Goal: Download file/media

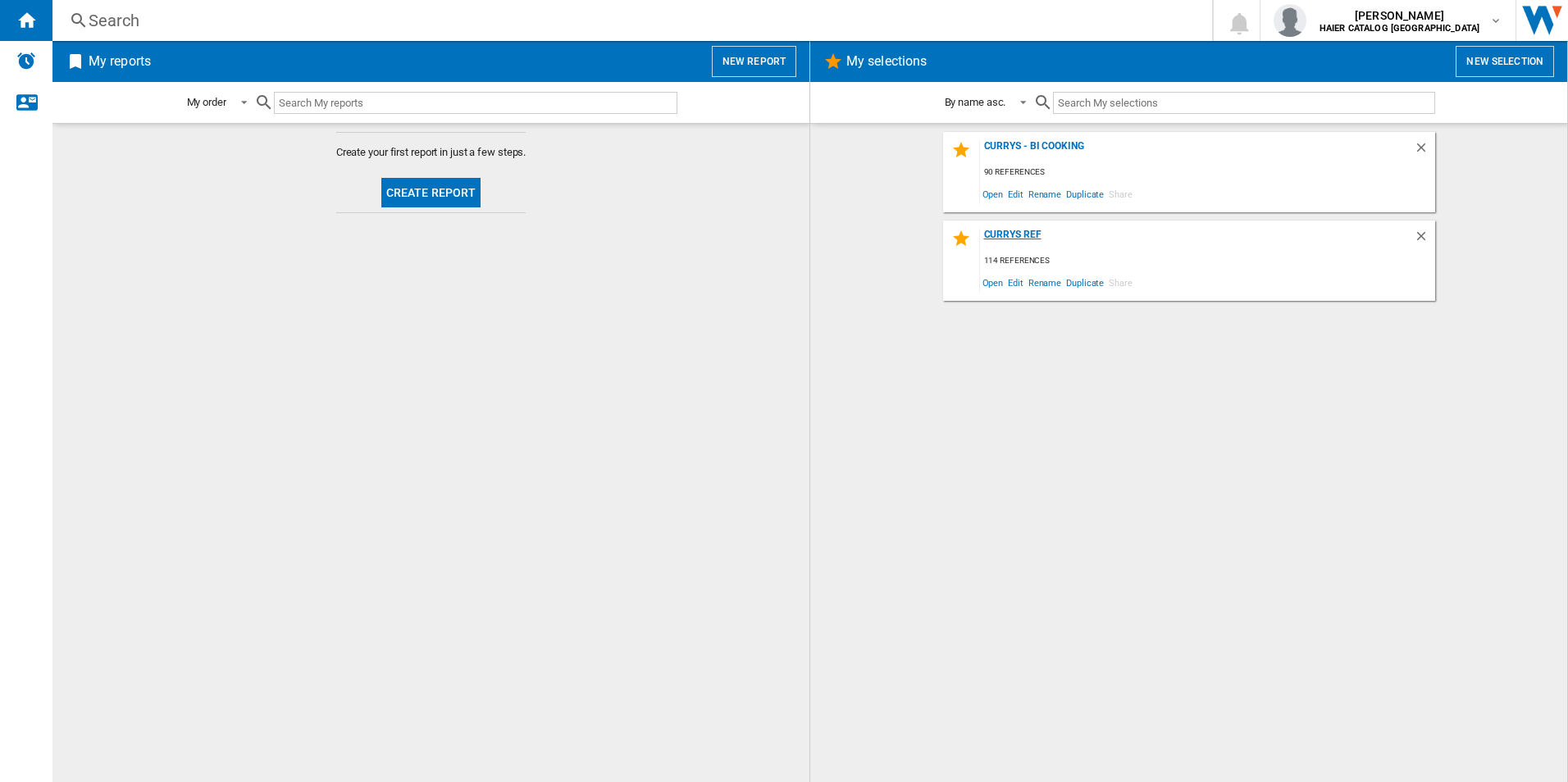
click at [1083, 247] on div "Currys Ref" at bounding box center [1196, 240] width 433 height 22
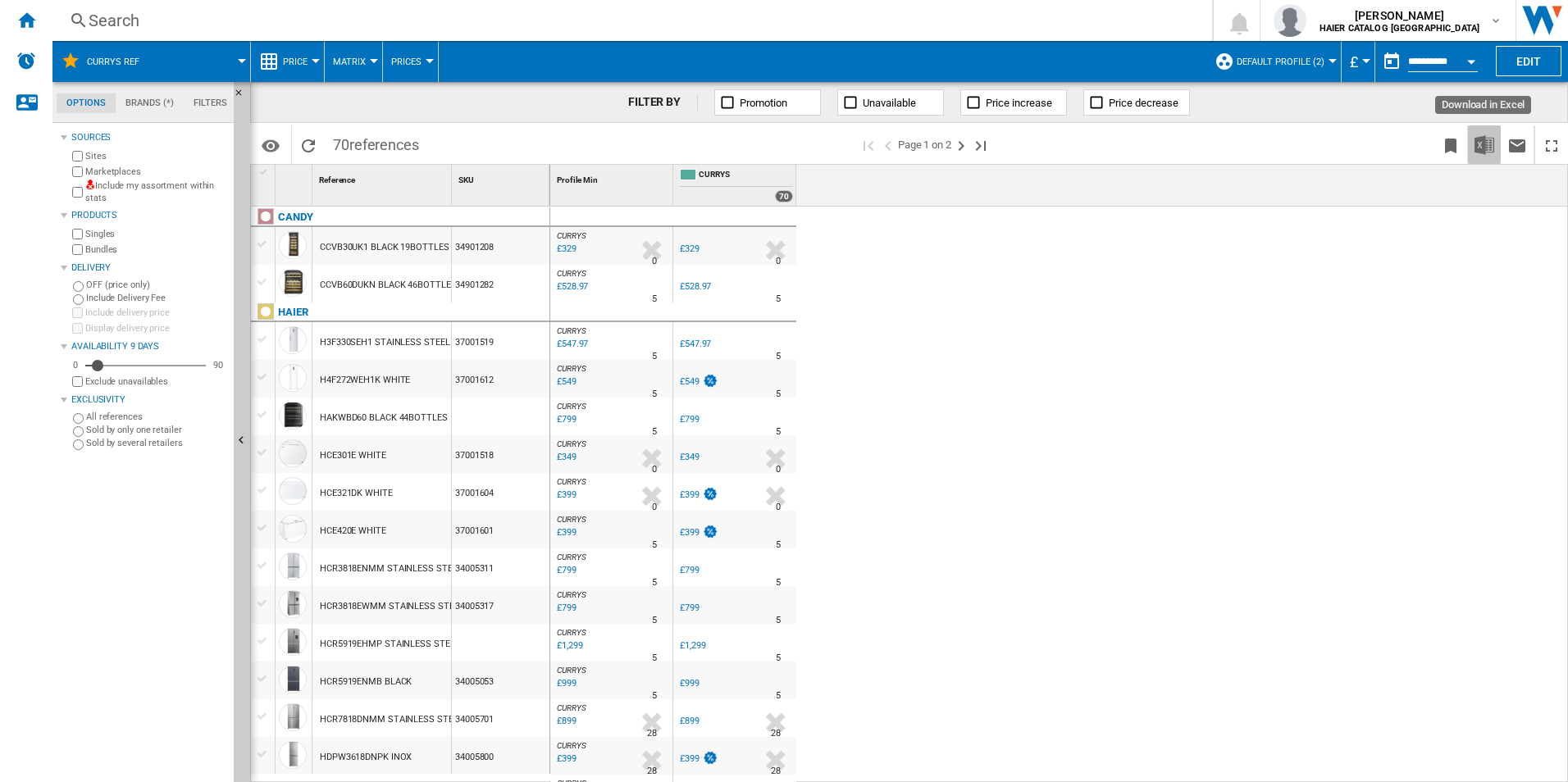
click at [1493, 146] on img "Download in Excel" at bounding box center [1484, 145] width 19 height 19
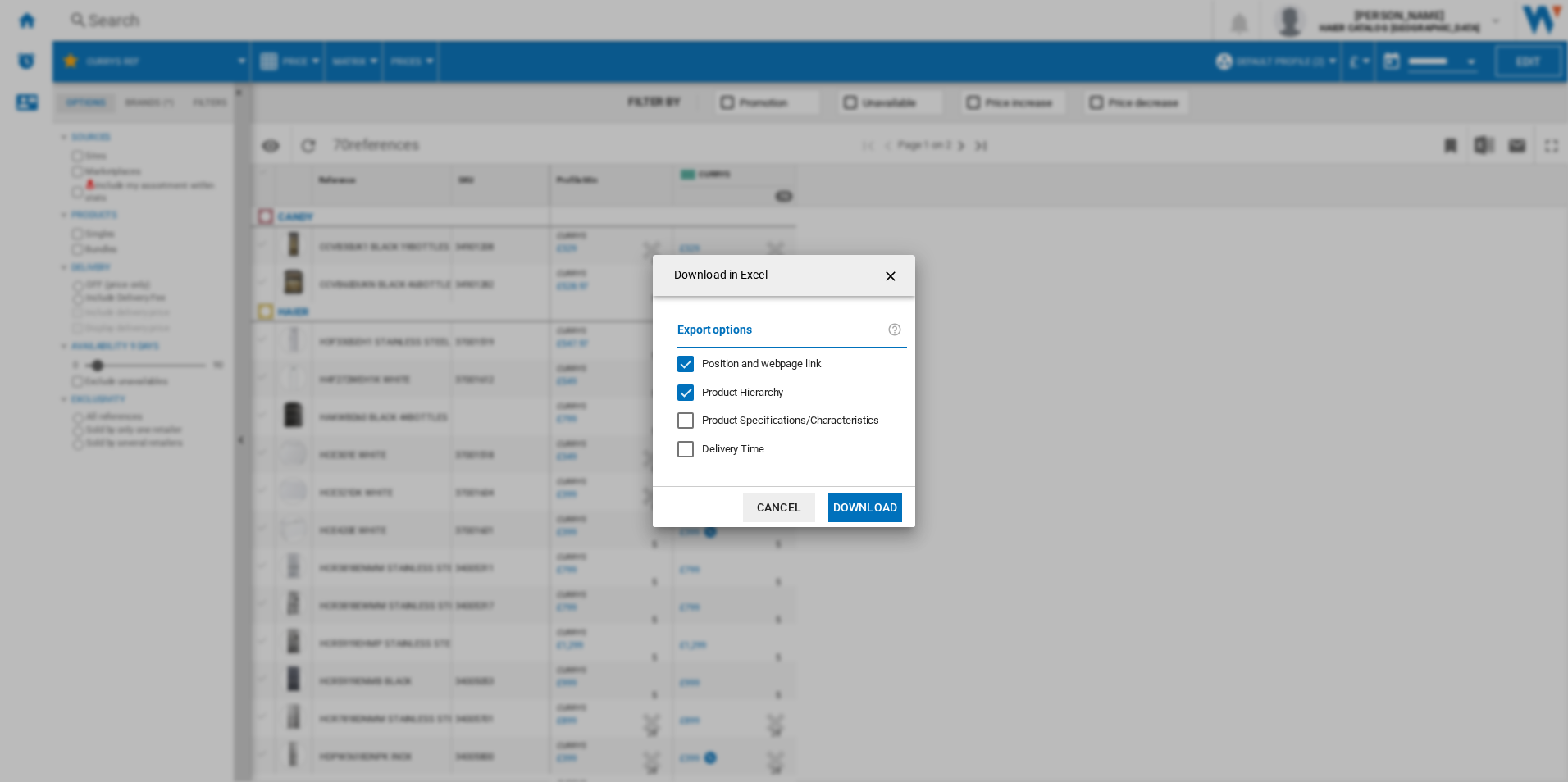
click at [895, 275] on ng-md-icon "getI18NText('BUTTONS.CLOSE_DIALOG')" at bounding box center [891, 276] width 19 height 19
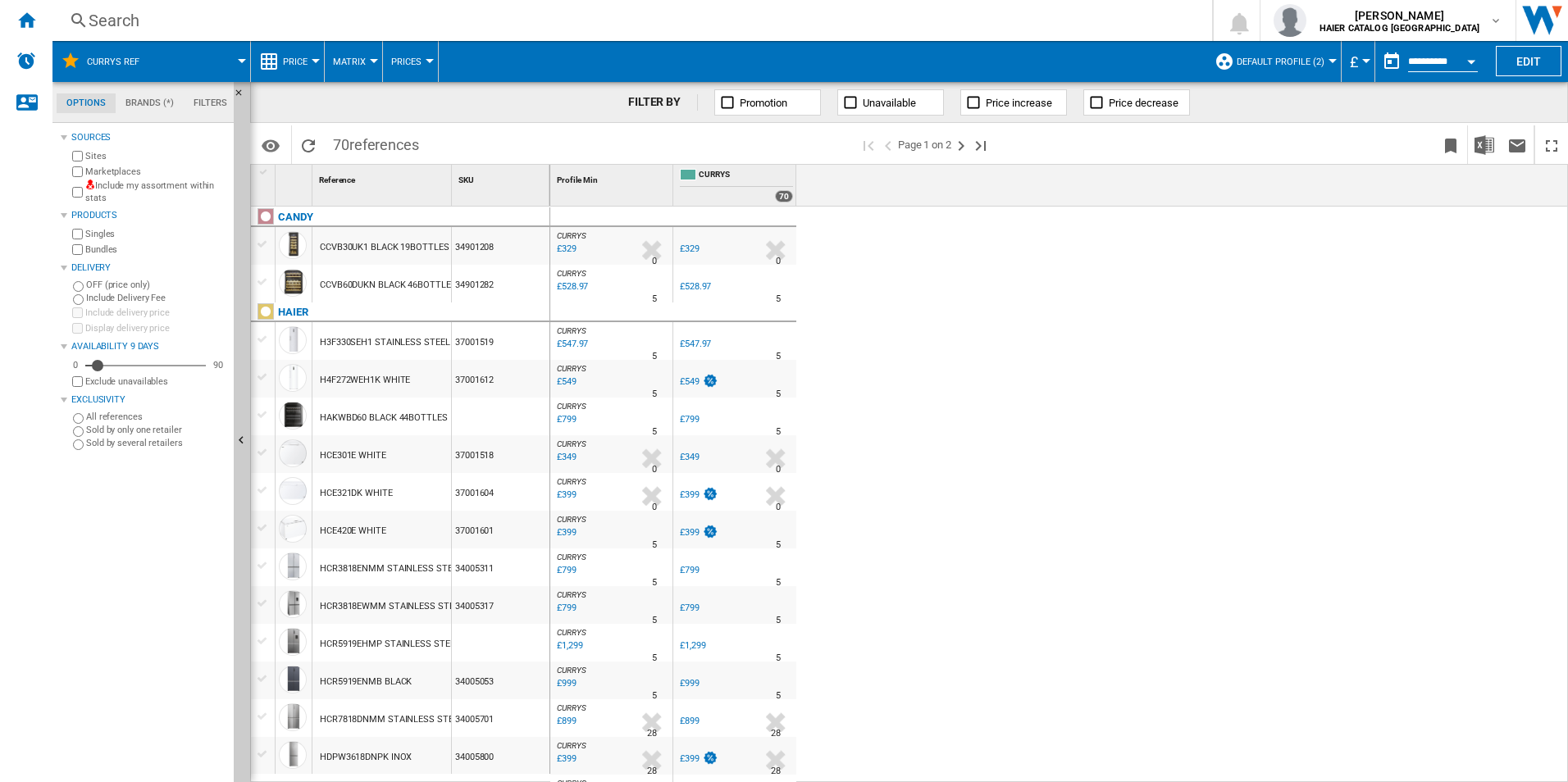
click at [1442, 88] on div "FILTER BY Promotion Unavailable Price increase Price decrease" at bounding box center [909, 102] width 1318 height 41
click at [1470, 61] on div "Open calendar" at bounding box center [1471, 61] width 8 height 4
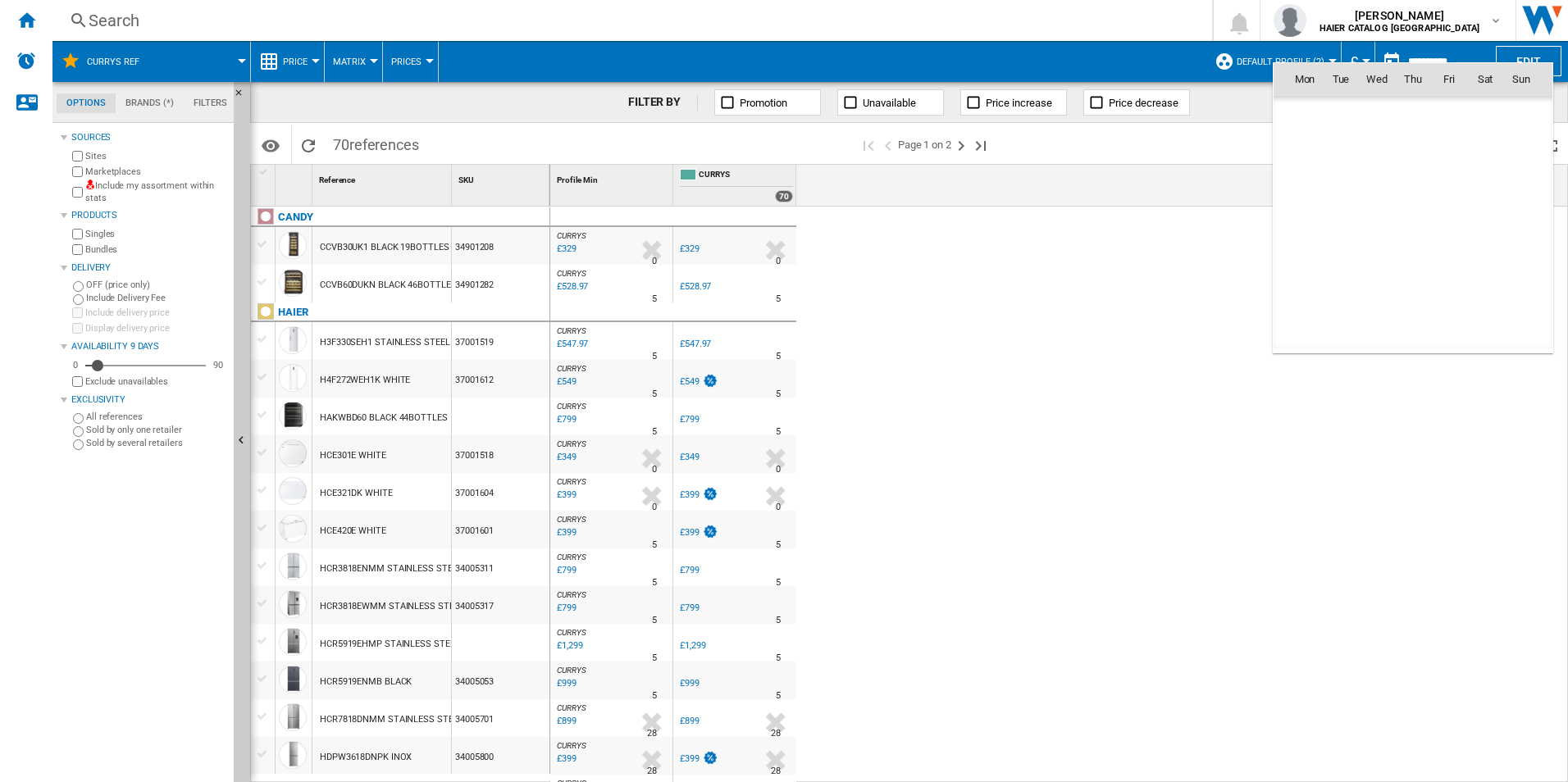
scroll to position [7824, 0]
click at [1480, 188] on span "16" at bounding box center [1485, 187] width 33 height 33
type input "**********"
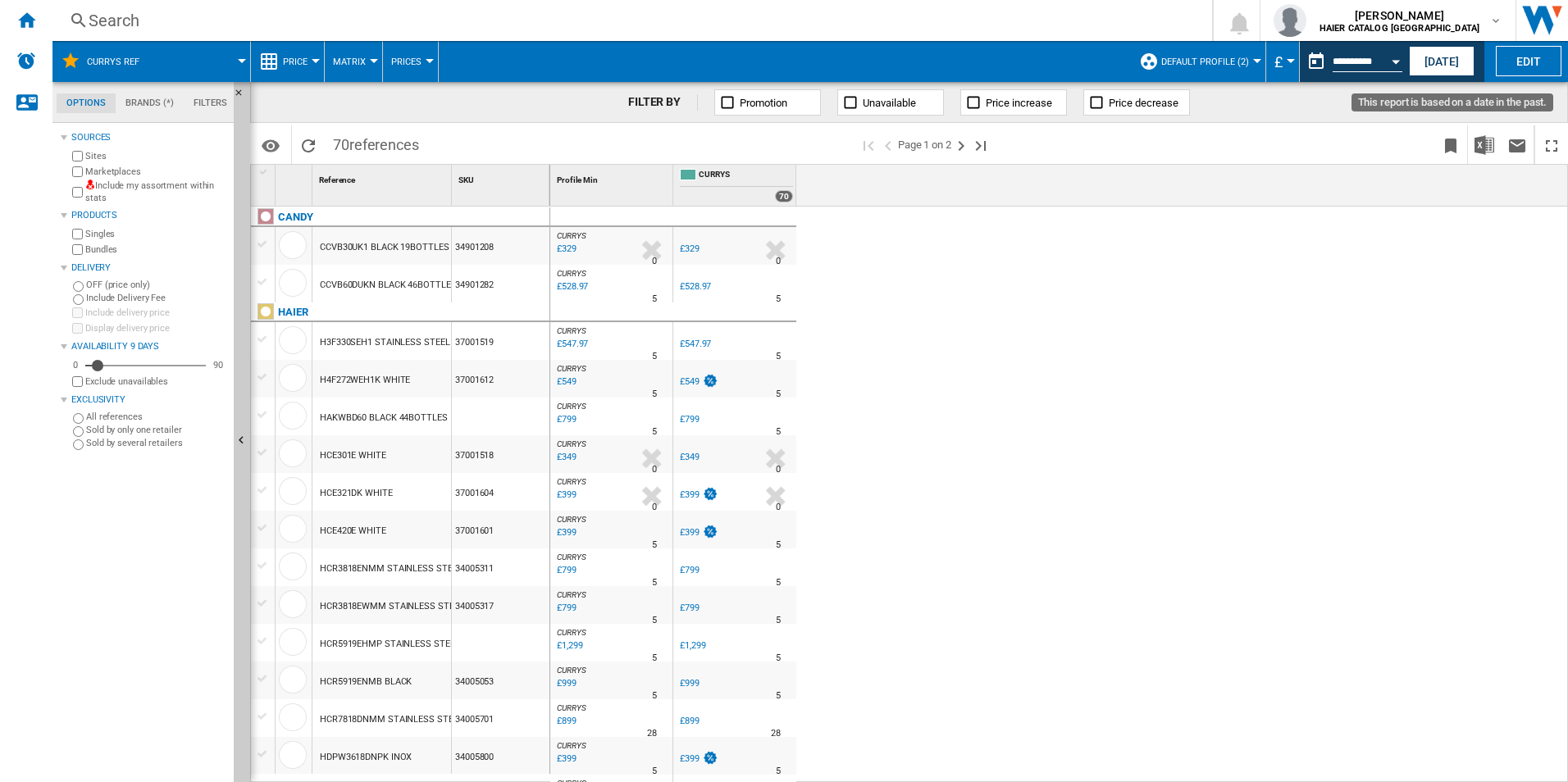
click at [1395, 61] on div "Open calendar" at bounding box center [1395, 61] width 8 height 4
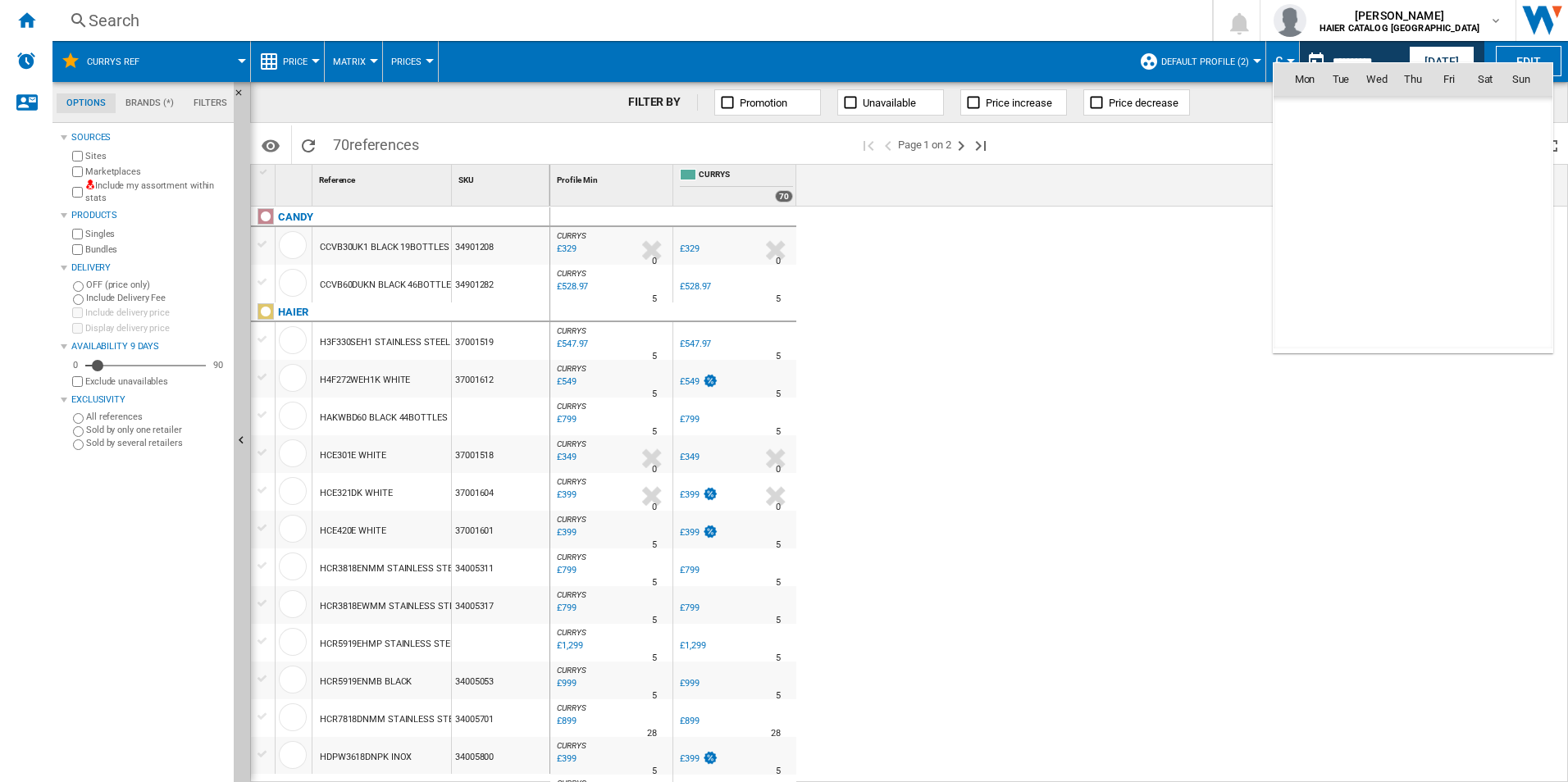
scroll to position [7824, 0]
click at [1480, 185] on span "16" at bounding box center [1485, 187] width 33 height 33
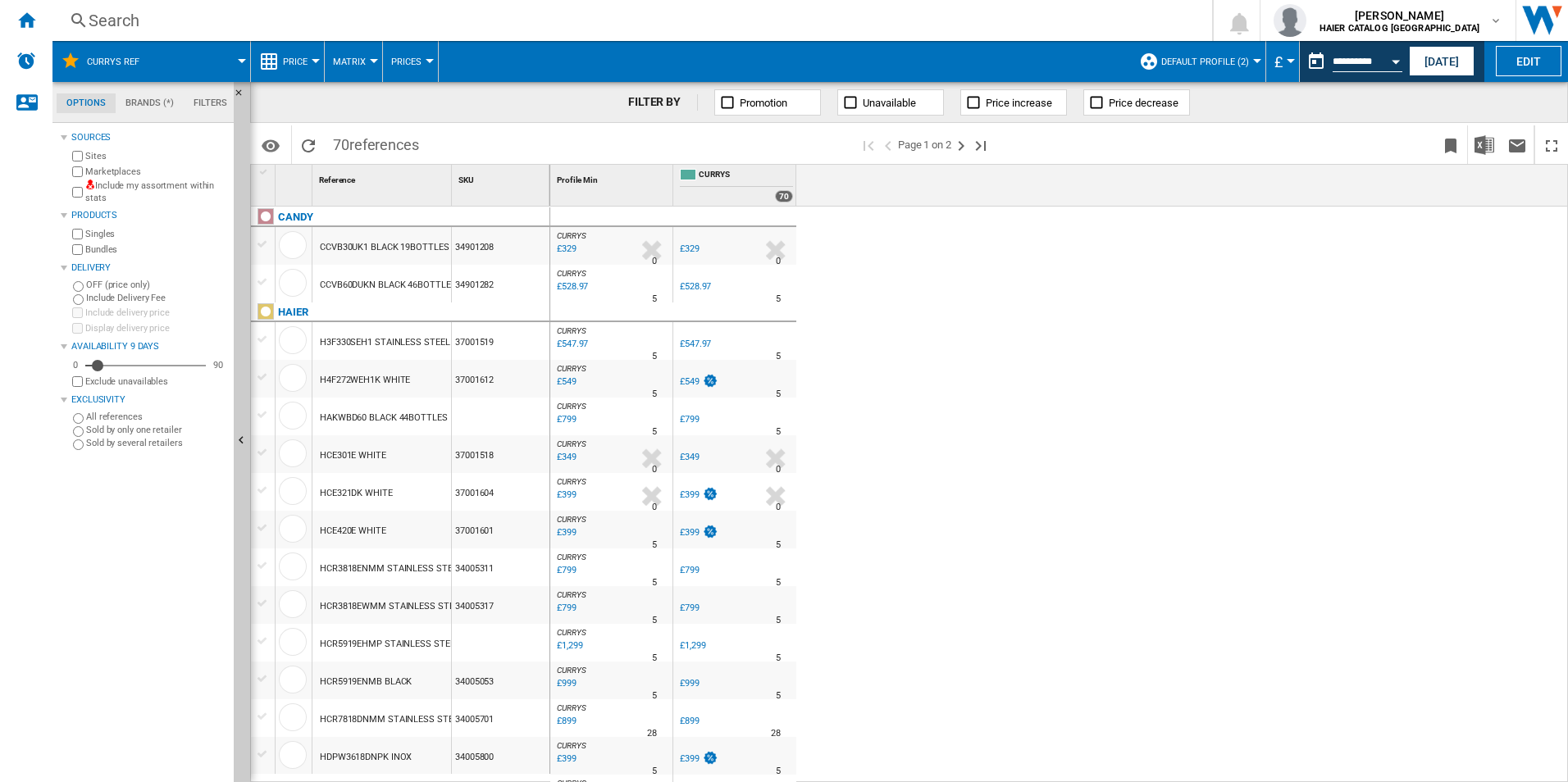
drag, startPoint x: 1267, startPoint y: 144, endPoint x: 1390, endPoint y: 149, distance: 123.1
click at [1272, 144] on span at bounding box center [1219, 145] width 431 height 39
click at [1485, 154] on img "Download in Excel" at bounding box center [1484, 145] width 19 height 19
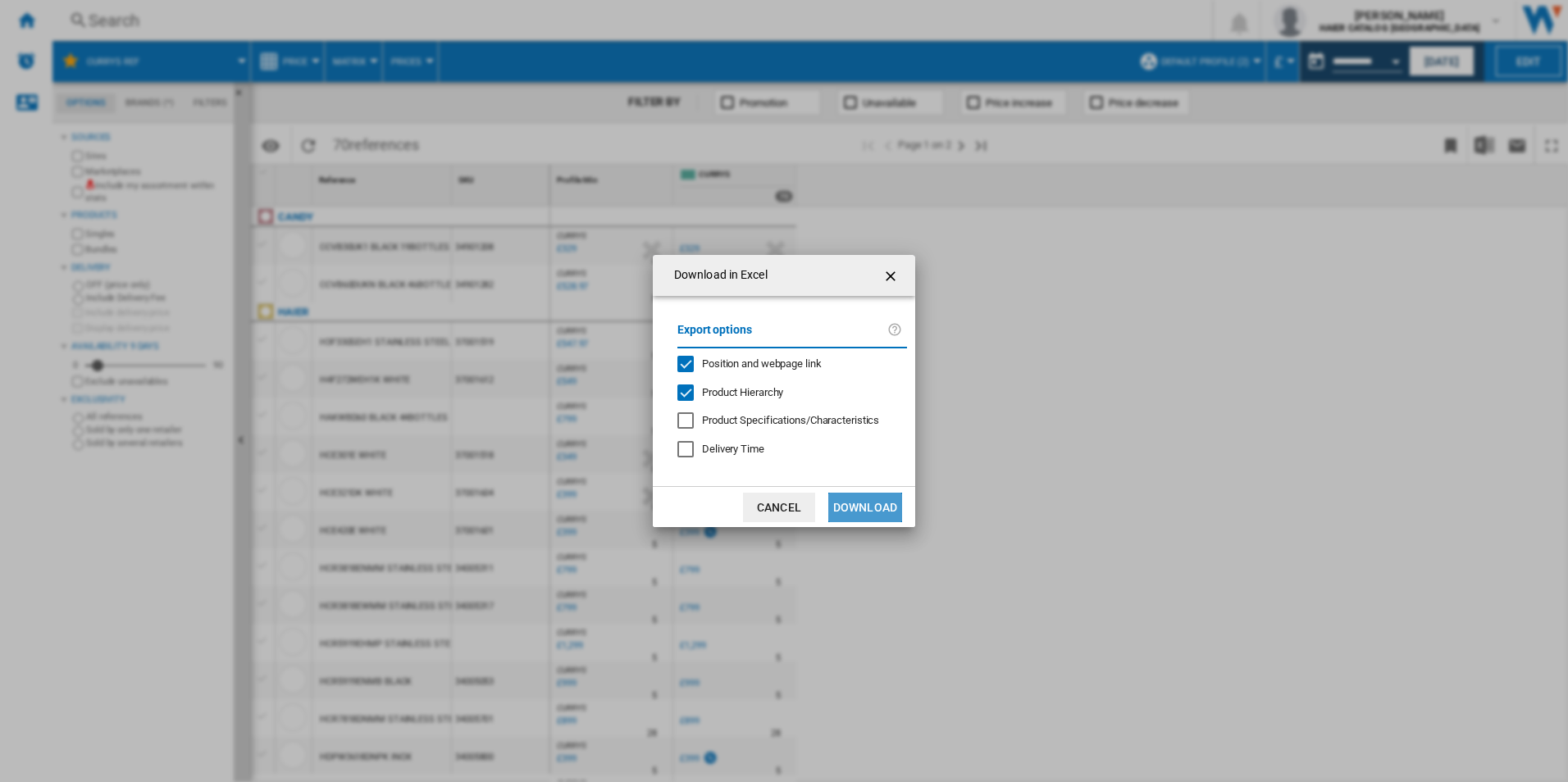
click at [879, 508] on button "Download" at bounding box center [865, 508] width 74 height 29
